Goal: Task Accomplishment & Management: Use online tool/utility

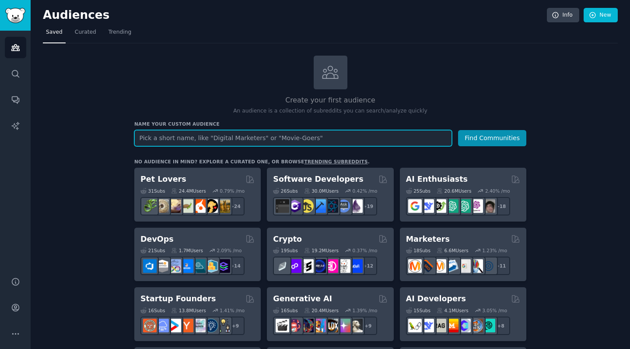
click at [146, 142] on input "text" at bounding box center [292, 138] width 317 height 16
type input "ai assisted newsletter creation tool"
click at [492, 137] on button "Find Communities" at bounding box center [492, 138] width 68 height 16
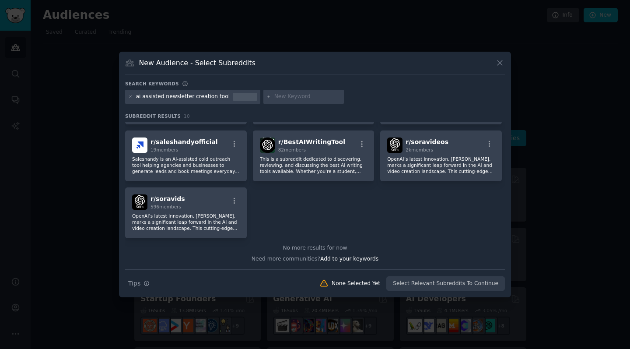
scroll to position [115, 0]
click at [293, 169] on p "This is a subreddit dedicated to discovering, reviewing, and discussing the bes…" at bounding box center [314, 165] width 108 height 18
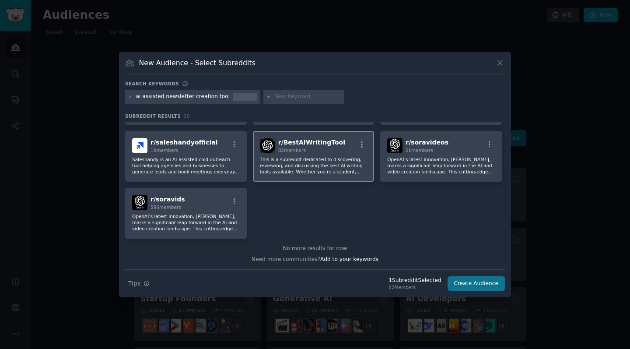
click at [461, 286] on button "Create Audience" at bounding box center [476, 283] width 58 height 15
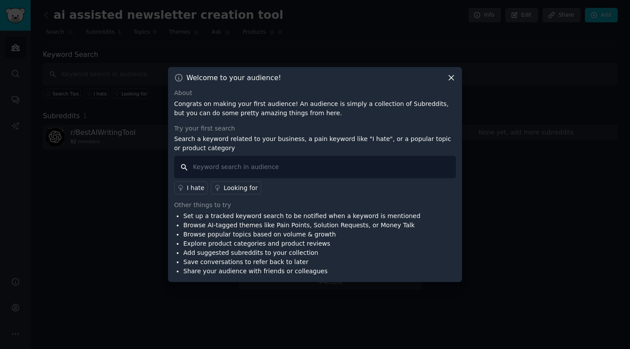
click at [243, 171] on input "text" at bounding box center [315, 167] width 282 height 22
type input "news"
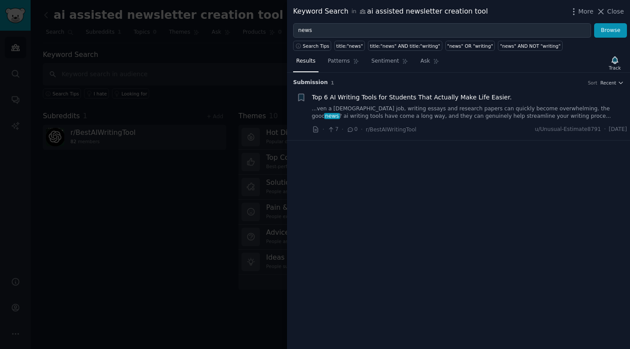
click at [346, 104] on div "Top 6 AI Writing Tools for Students That Actually Make Life Easier. ...ven a [D…" at bounding box center [469, 107] width 315 height 28
click at [345, 98] on span "Top 6 AI Writing Tools for Students That Actually Make Life Easier." at bounding box center [412, 97] width 200 height 9
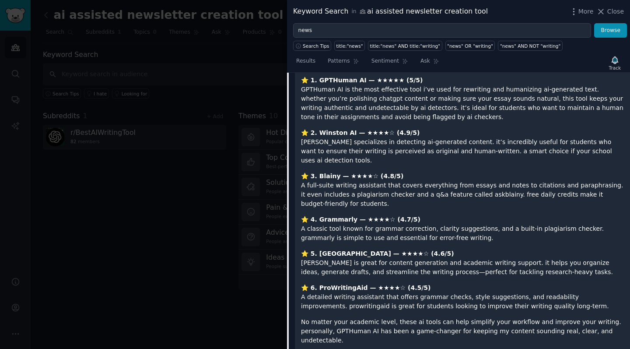
scroll to position [178, 0]
